Goal: Check status

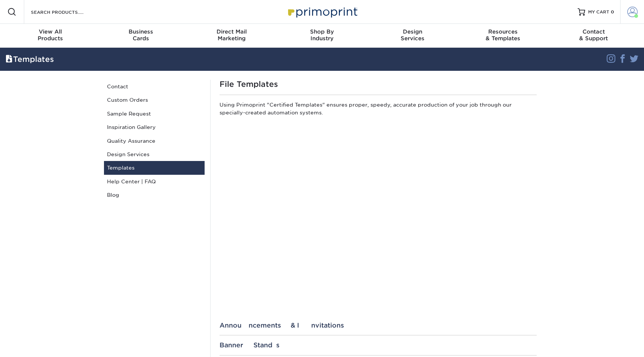
click at [629, 21] on link "Account" at bounding box center [632, 12] width 24 height 24
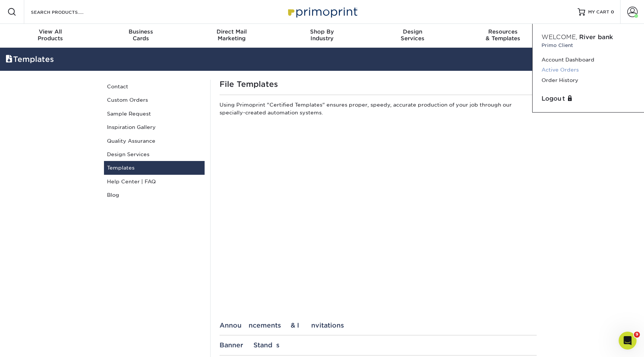
click at [569, 72] on link "Active Orders" at bounding box center [589, 70] width 94 height 10
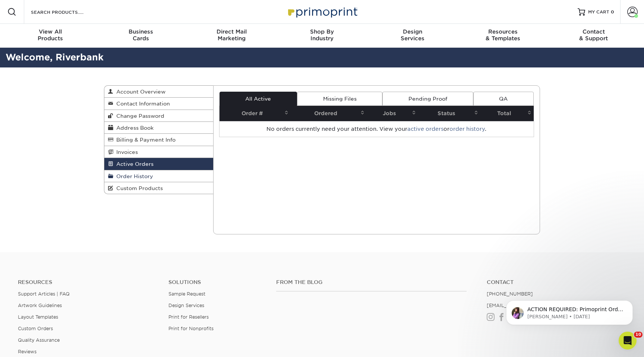
click at [142, 174] on link "Order History" at bounding box center [158, 176] width 109 height 12
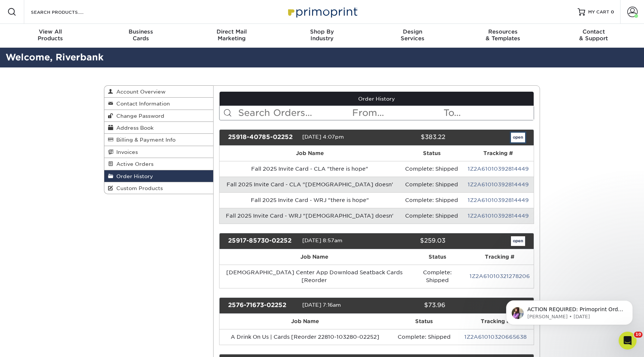
click at [515, 138] on link "open" at bounding box center [518, 138] width 14 height 10
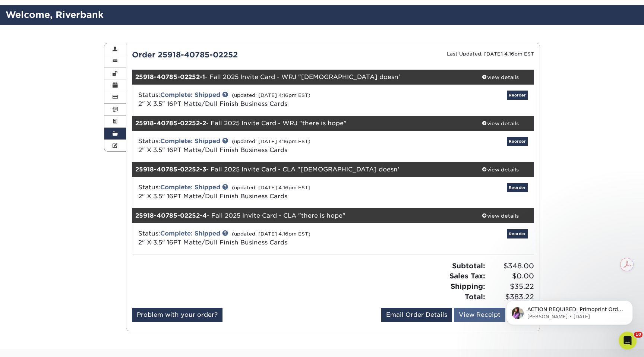
scroll to position [42, 0]
click at [515, 75] on div "view details" at bounding box center [500, 76] width 67 height 7
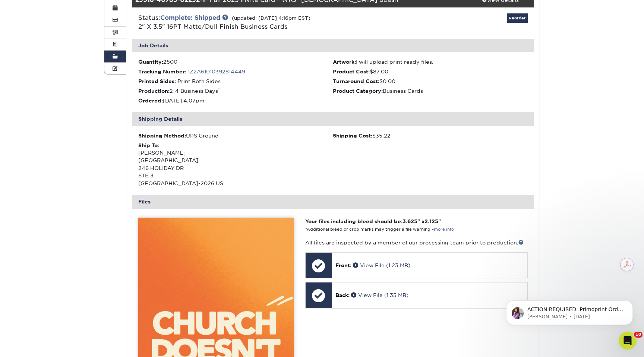
scroll to position [0, 0]
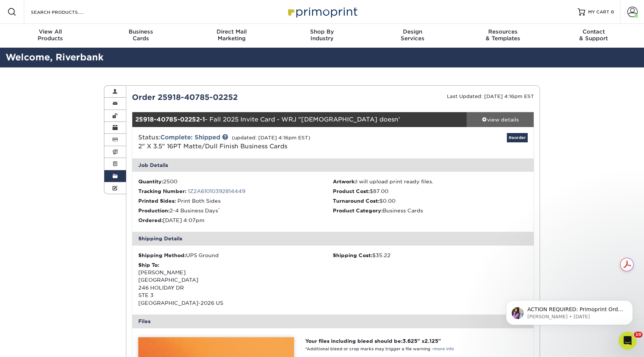
click at [506, 120] on div "view details" at bounding box center [500, 119] width 67 height 7
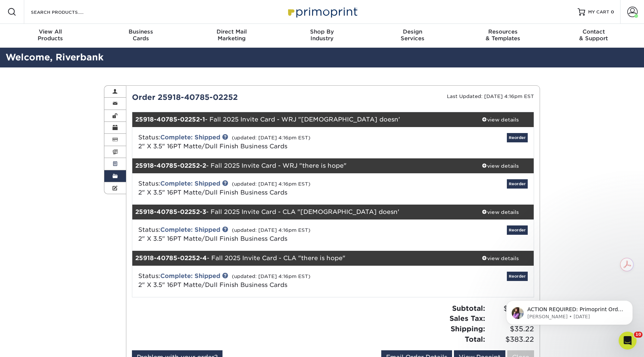
click at [117, 167] on span at bounding box center [115, 164] width 5 height 6
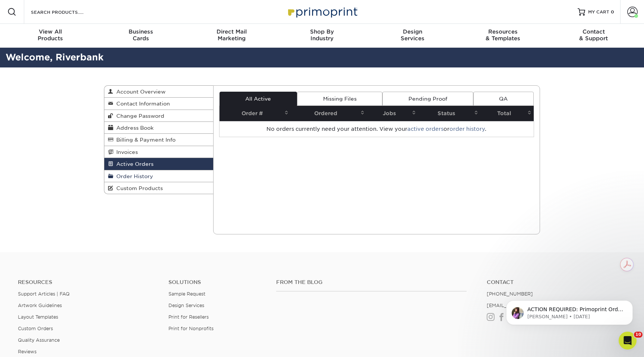
click at [120, 174] on link "Order History" at bounding box center [158, 176] width 109 height 12
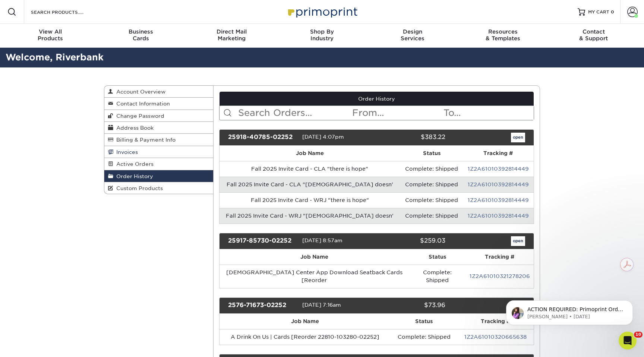
click at [137, 158] on link "Invoices" at bounding box center [158, 152] width 109 height 12
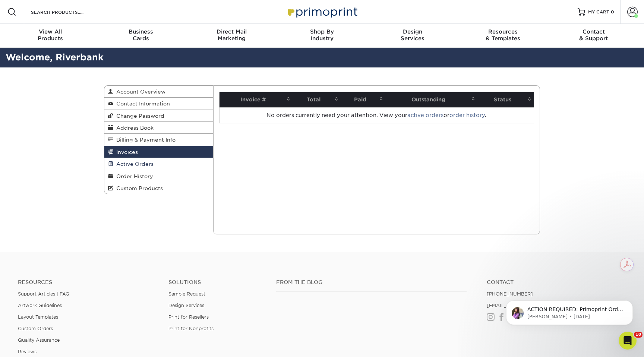
click at [138, 165] on span "Active Orders" at bounding box center [133, 164] width 40 height 6
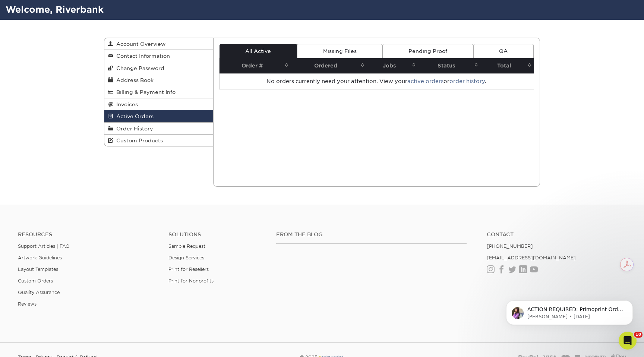
scroll to position [50, 0]
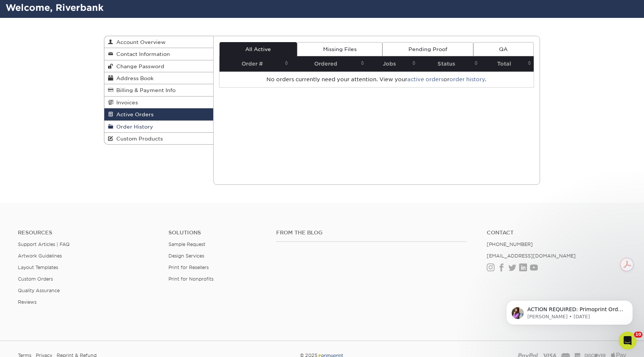
click at [200, 132] on link "Order History" at bounding box center [158, 127] width 109 height 12
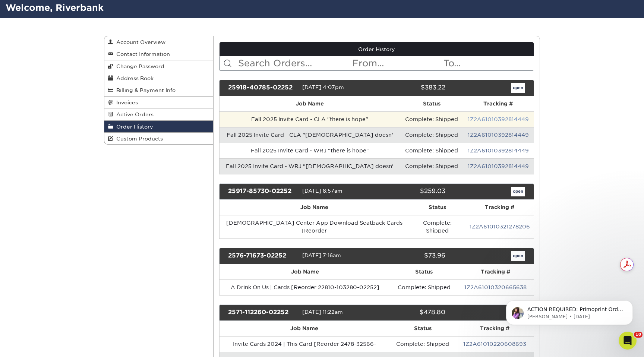
click at [515, 119] on link "1Z2A61010392814449" at bounding box center [498, 119] width 61 height 6
